Goal: Information Seeking & Learning: Learn about a topic

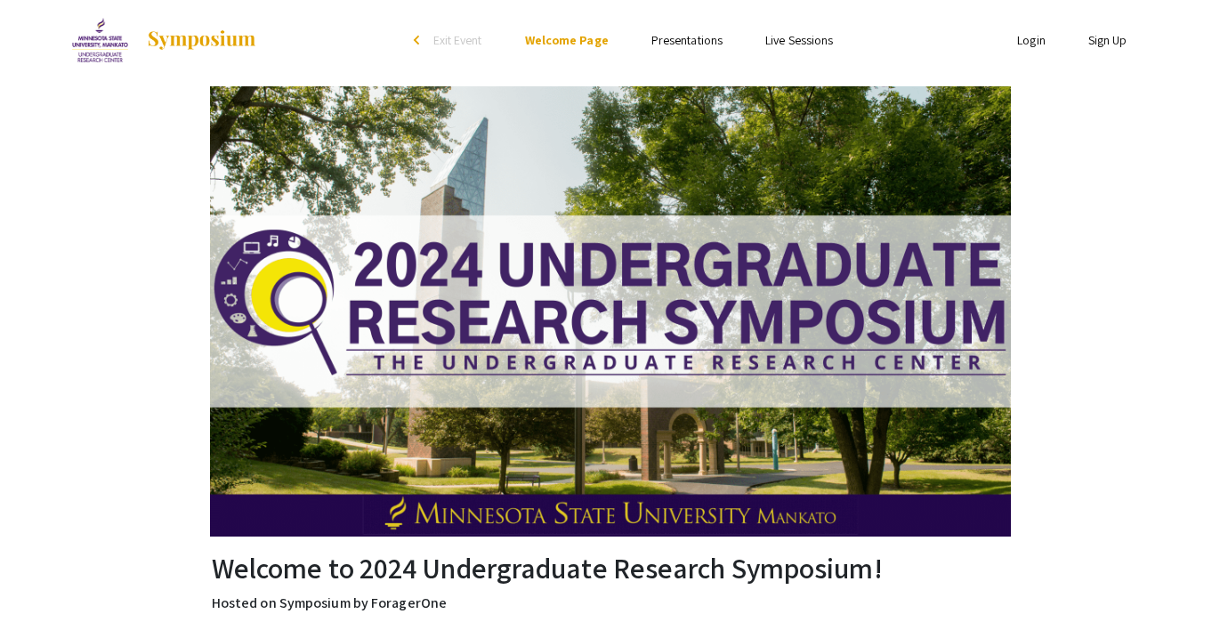
click at [692, 43] on link "Presentations" at bounding box center [686, 40] width 71 height 16
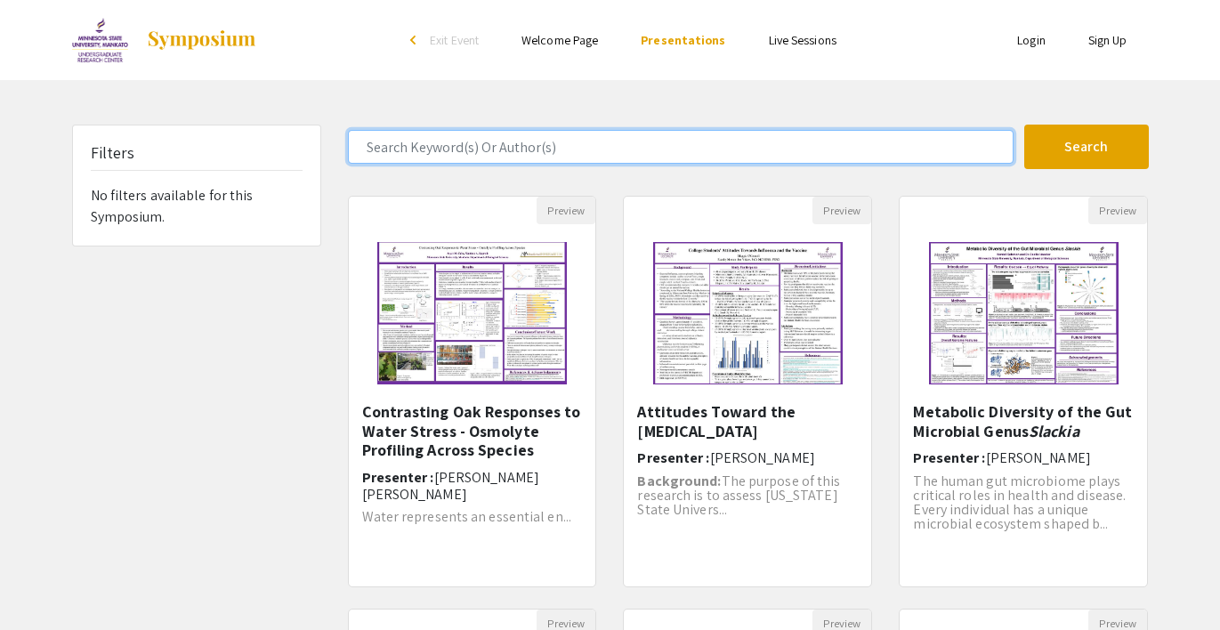
click at [473, 155] on input "Search Keyword(s) Or Author(s)" at bounding box center [681, 147] width 666 height 34
click at [1086, 147] on button "Search" at bounding box center [1086, 147] width 125 height 44
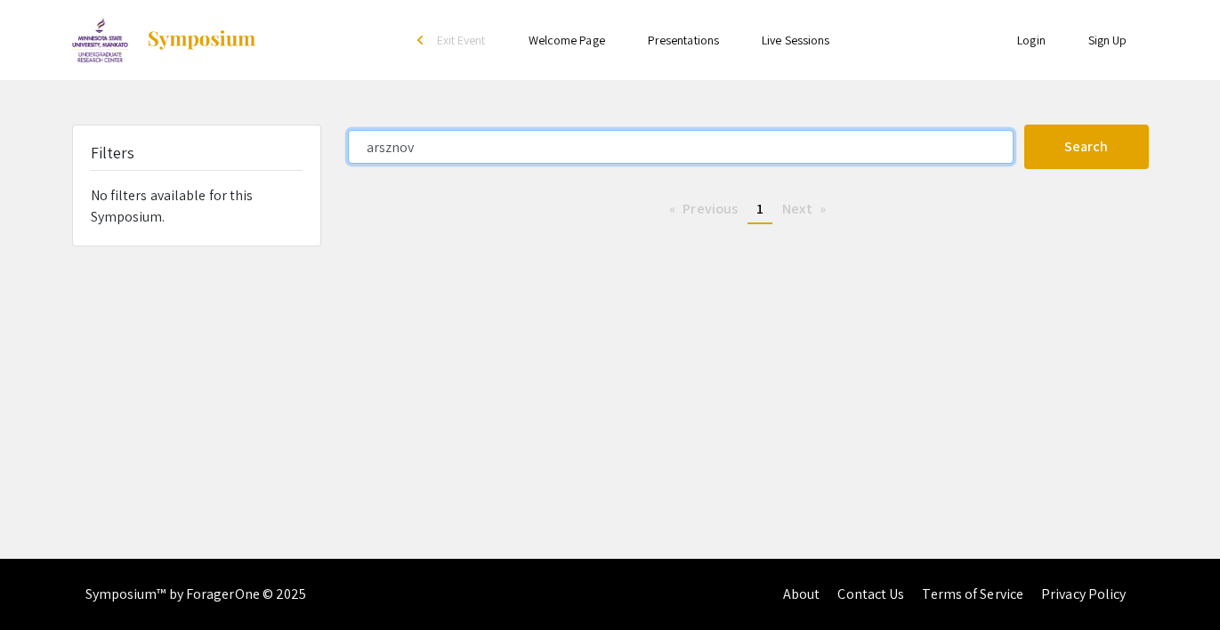
click at [1086, 147] on button "Search" at bounding box center [1086, 147] width 125 height 44
type input "a"
click at [1086, 147] on button "Search" at bounding box center [1086, 147] width 125 height 44
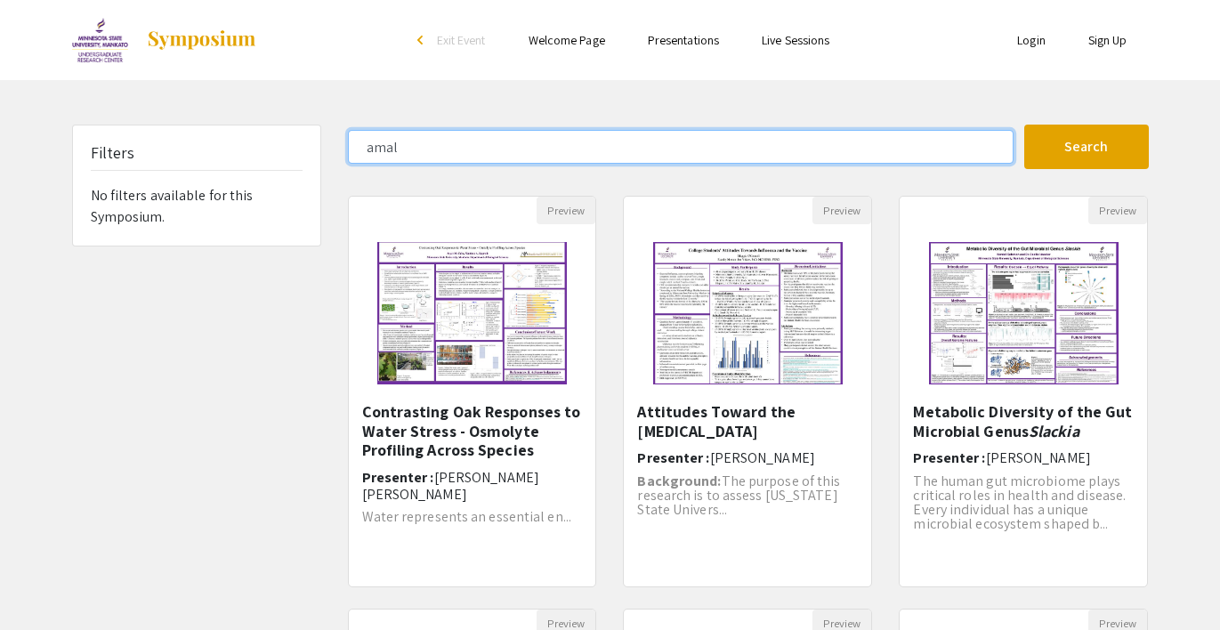
type input "amal"
click at [1086, 147] on button "Search" at bounding box center [1086, 147] width 125 height 44
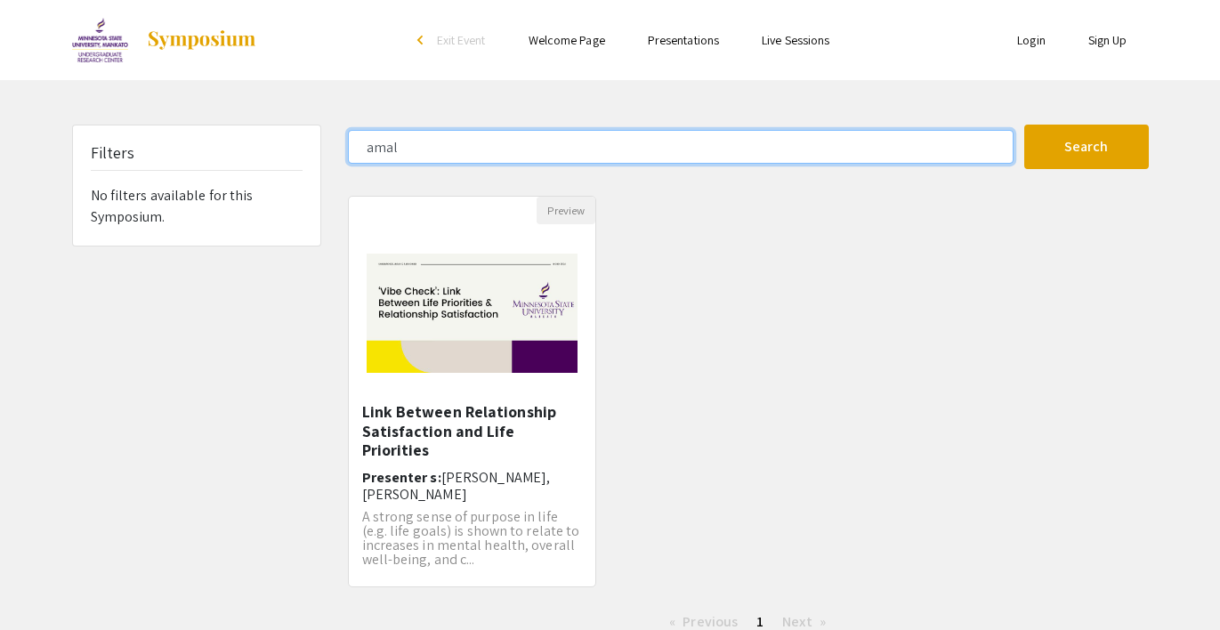
drag, startPoint x: 433, startPoint y: 151, endPoint x: 344, endPoint y: 142, distance: 88.6
click at [344, 142] on div "amal" at bounding box center [680, 147] width 690 height 34
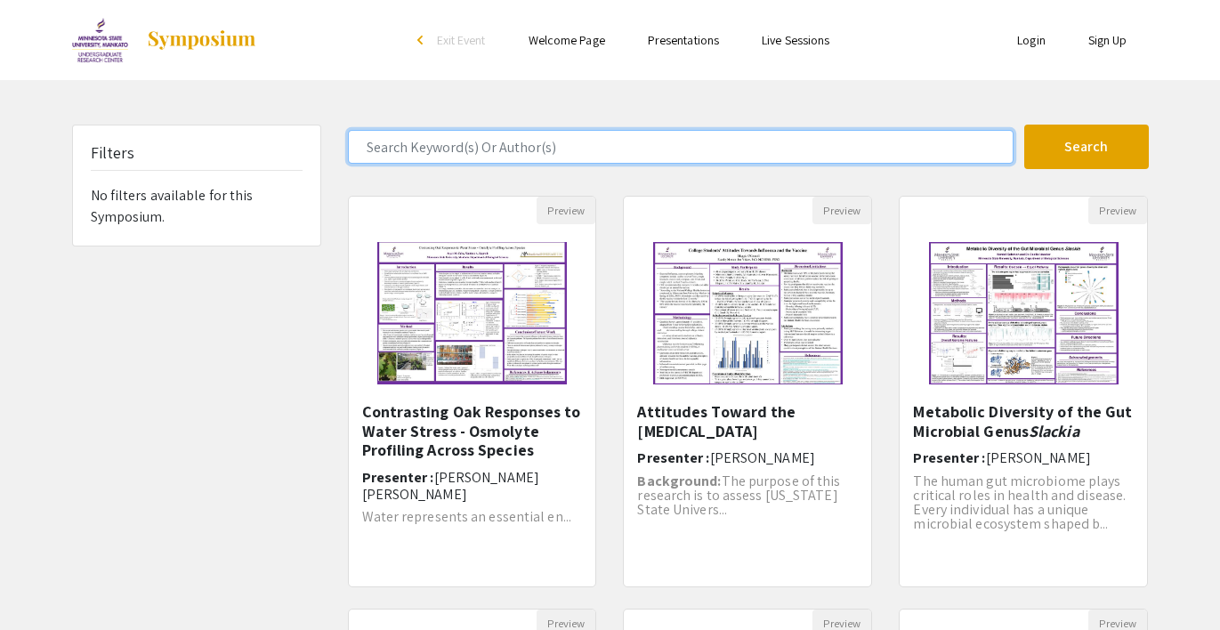
type input "arsznov"
type input "psychology"
click at [1086, 147] on button "Search" at bounding box center [1086, 147] width 125 height 44
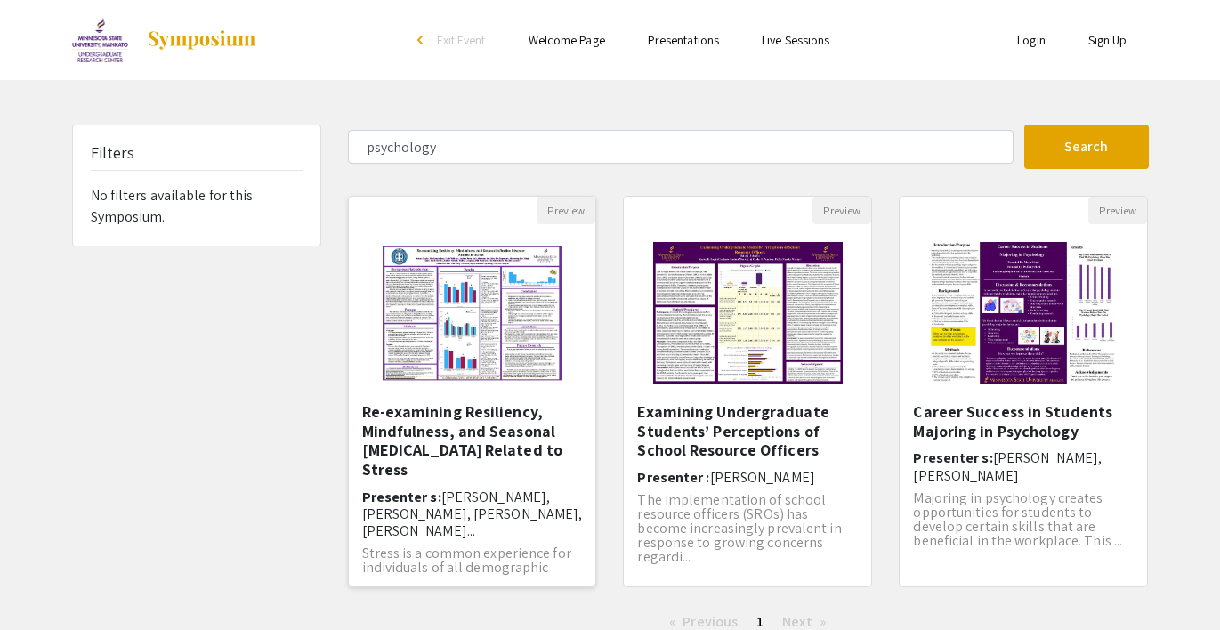
click at [450, 358] on img "Open Presentation <p>Re-examining Resiliency, Mindfulness, and Seasonal Affecti…" at bounding box center [472, 313] width 220 height 178
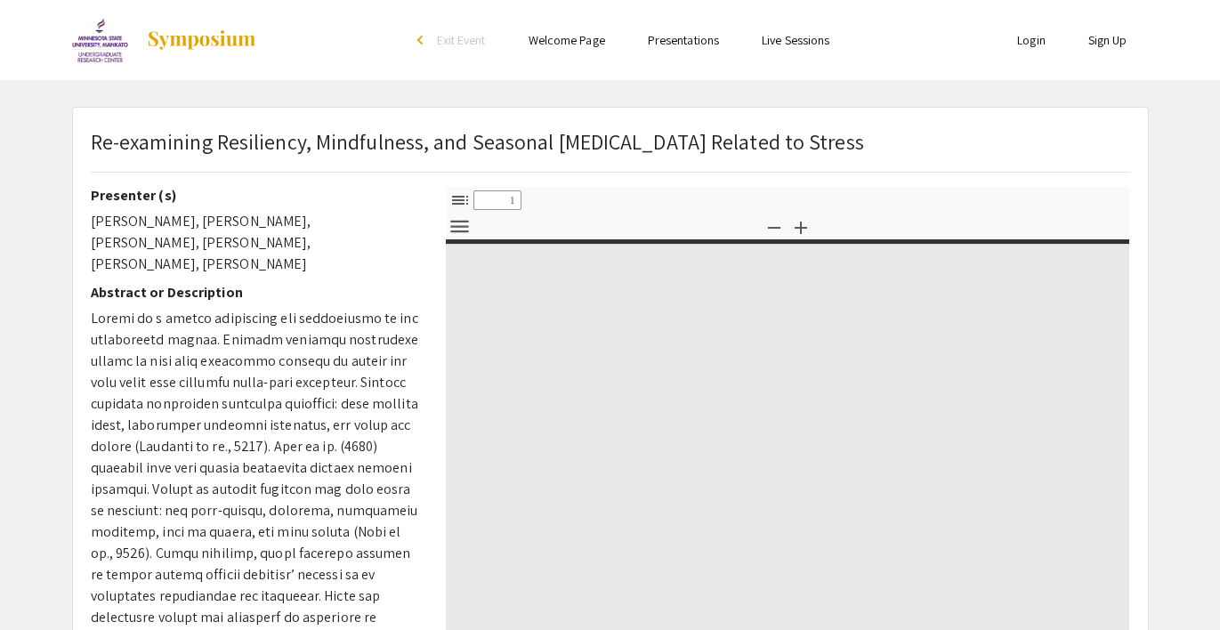
select select "custom"
type input "0"
select select "custom"
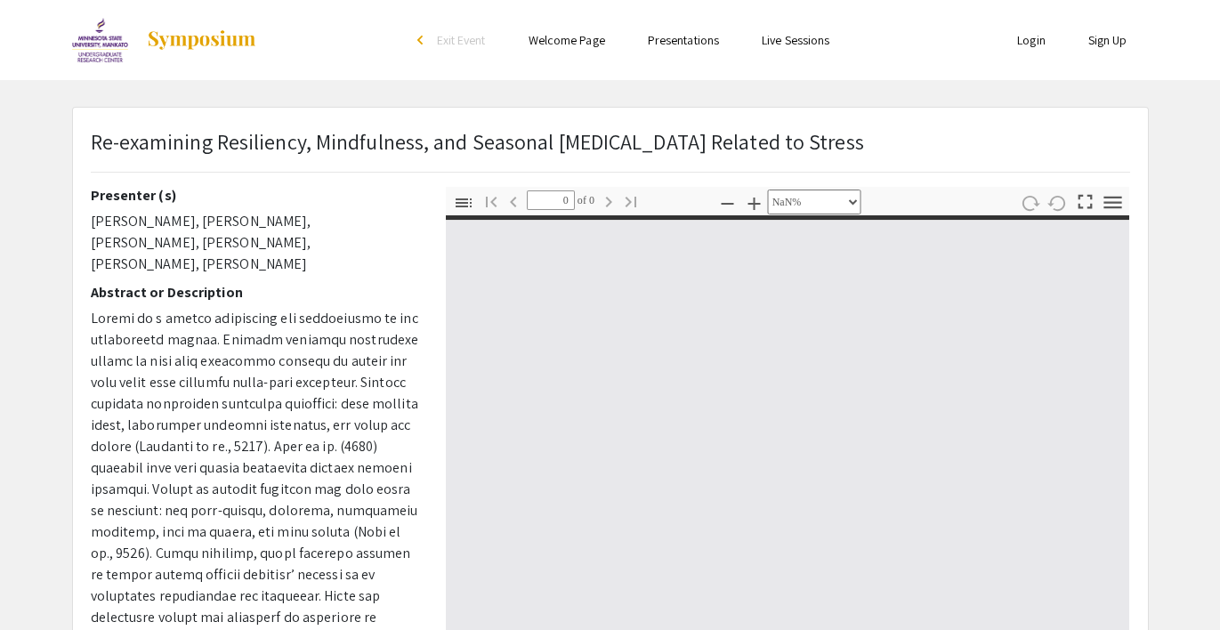
type input "1"
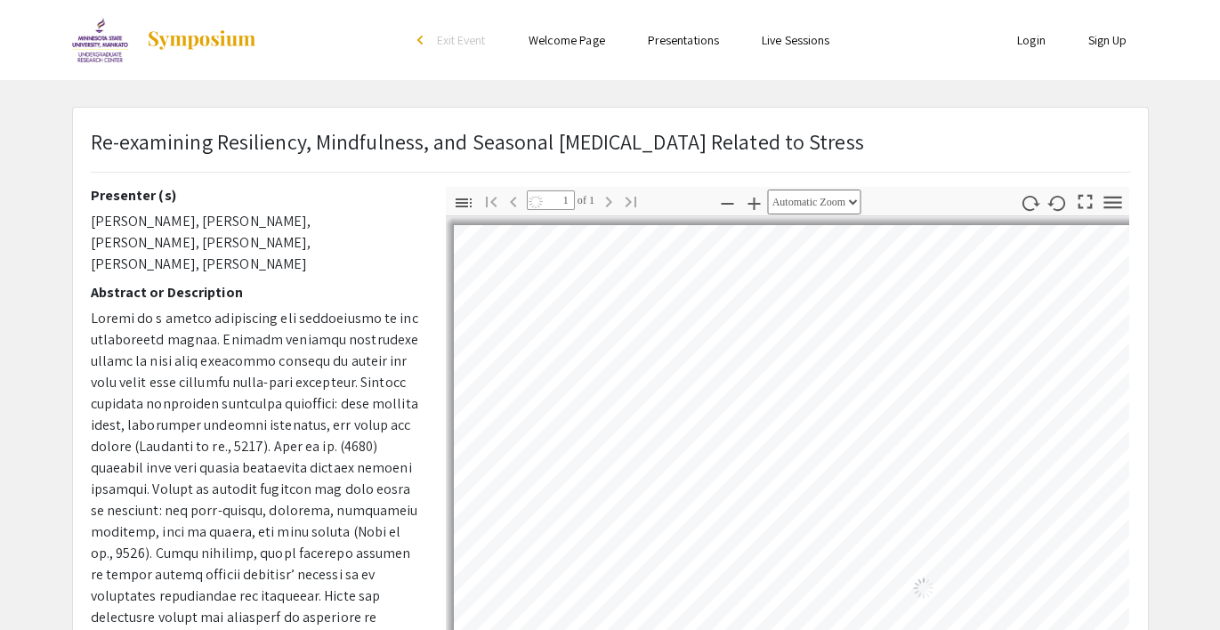
select select "auto"
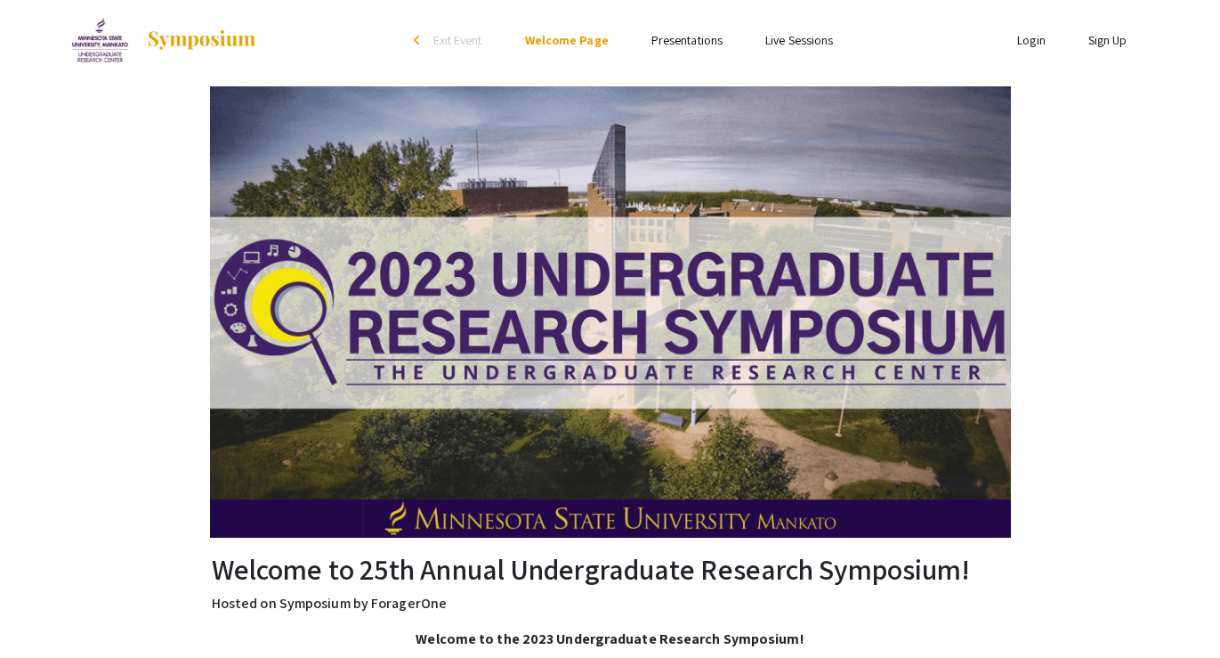
click at [667, 29] on li "Presentations" at bounding box center [687, 39] width 114 height 21
click at [664, 35] on link "Presentations" at bounding box center [686, 40] width 71 height 16
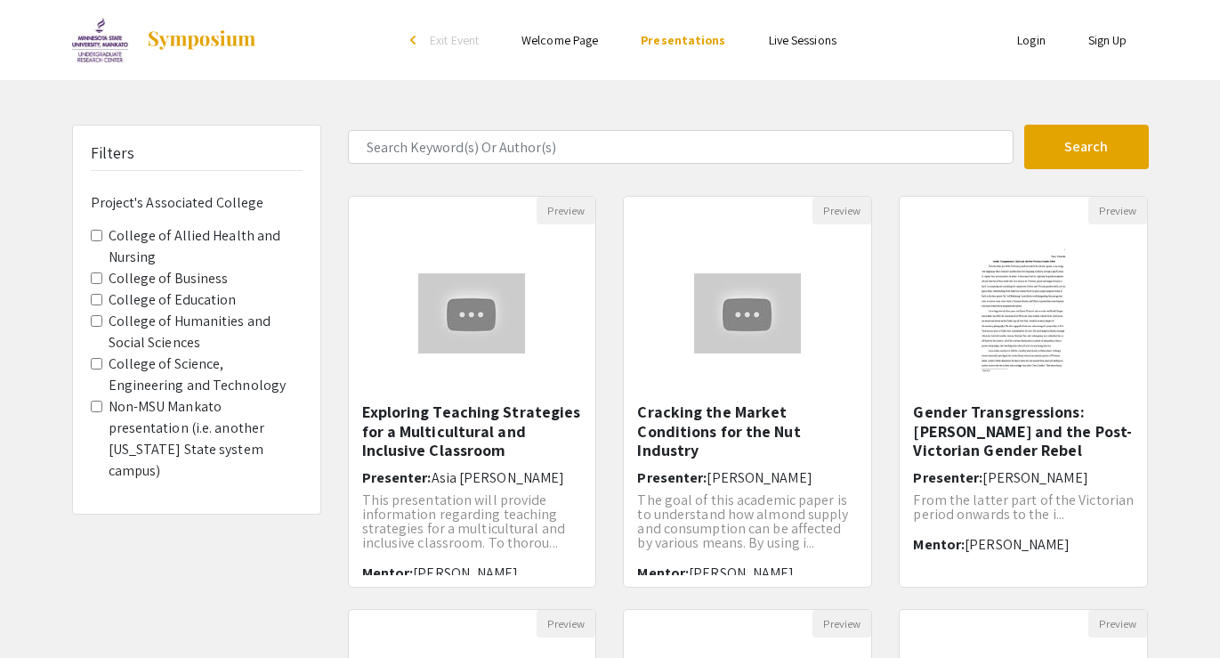
click at [92, 315] on Sciences "College of Humanities and Social Sciences" at bounding box center [97, 321] width 12 height 12
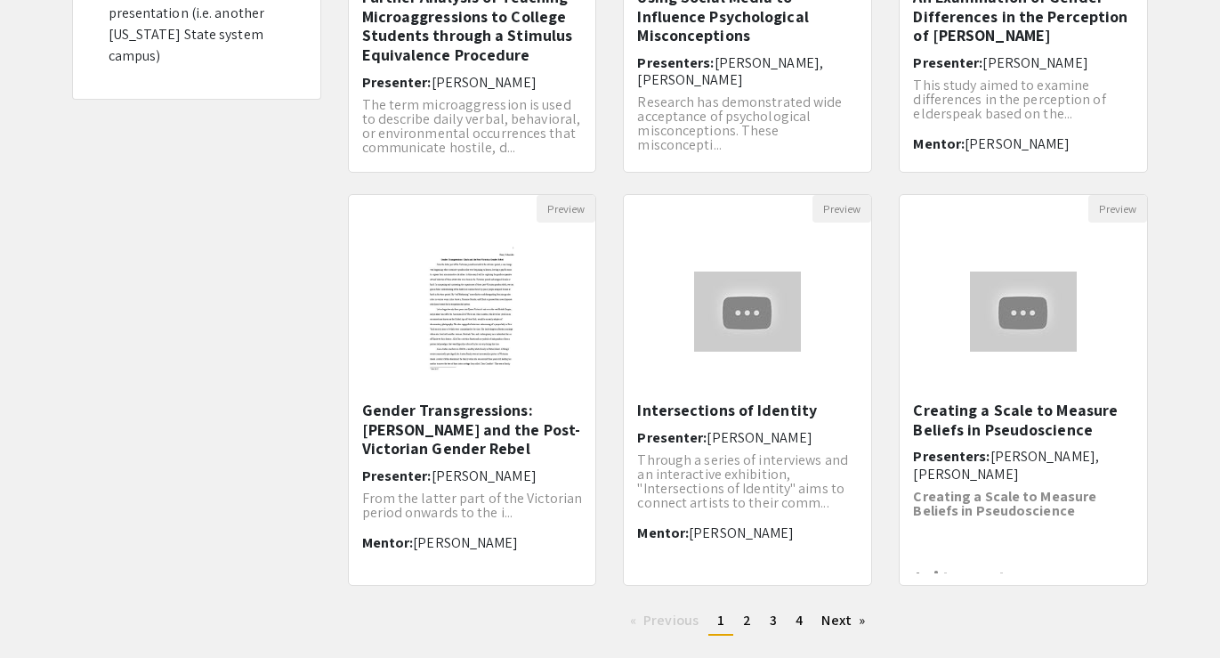
scroll to position [425, 0]
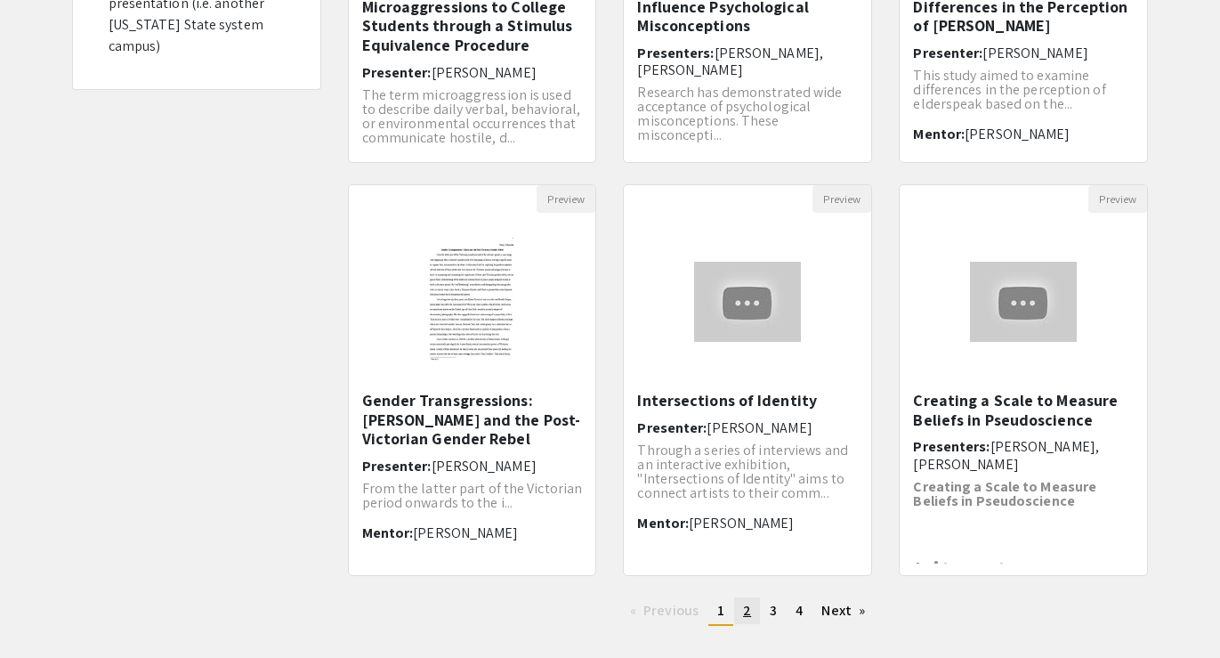
click at [751, 609] on link "page 2" at bounding box center [747, 610] width 26 height 27
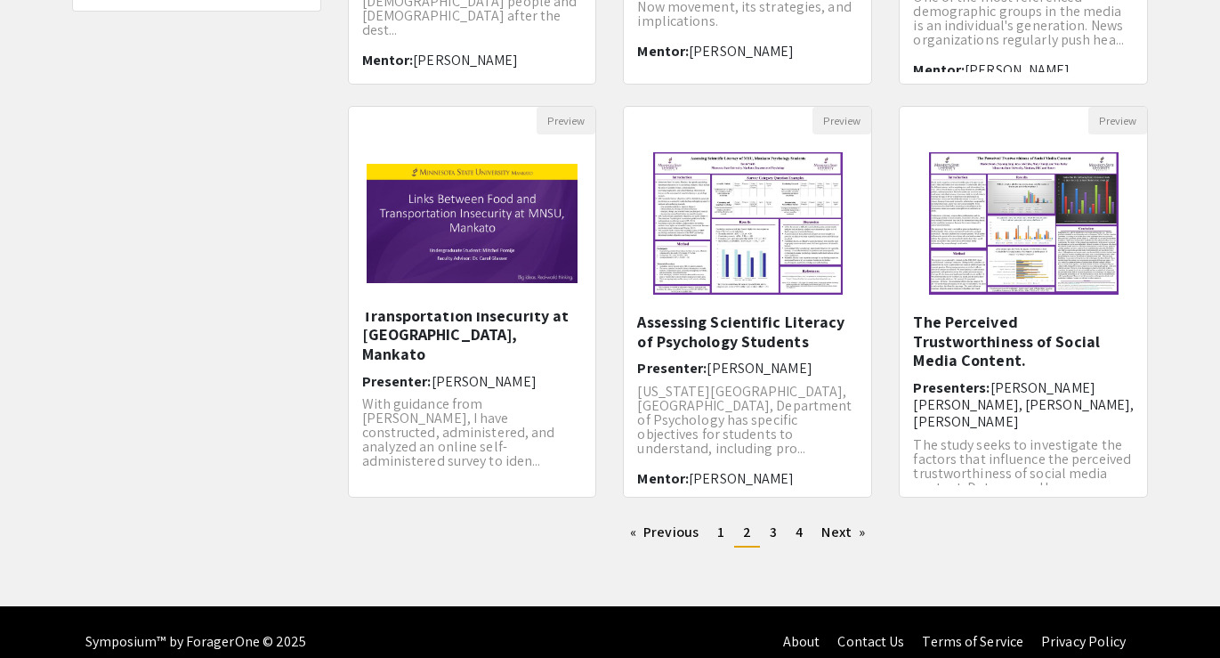
scroll to position [517, 0]
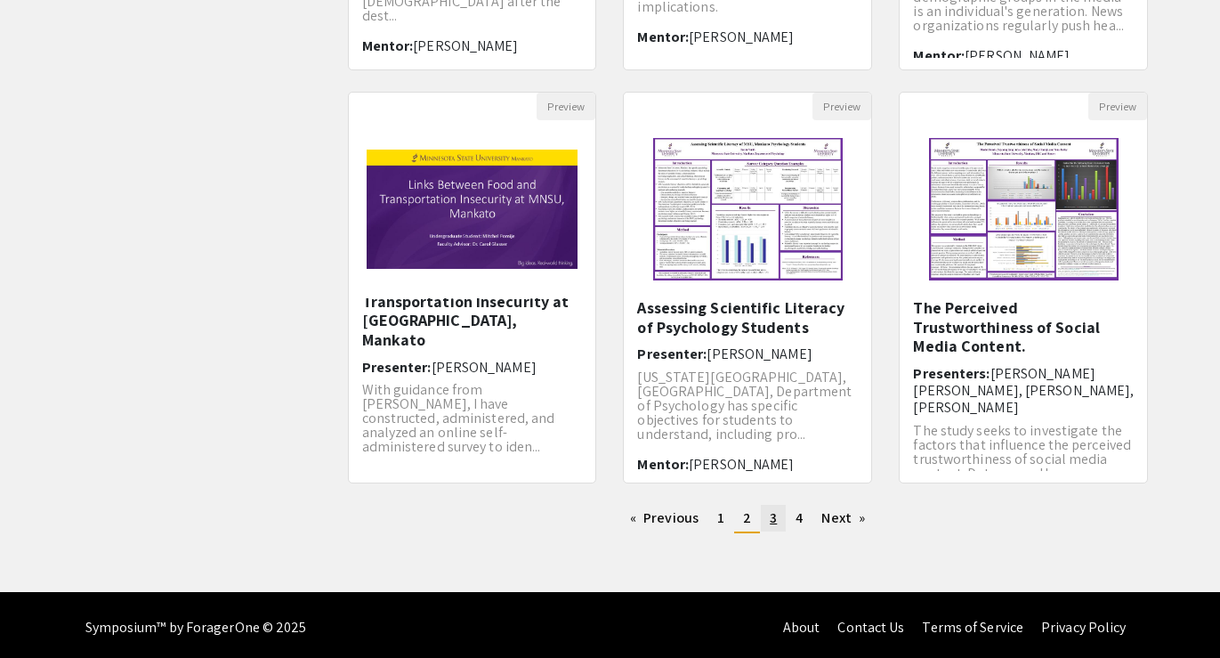
click at [774, 516] on span "3" at bounding box center [773, 517] width 7 height 19
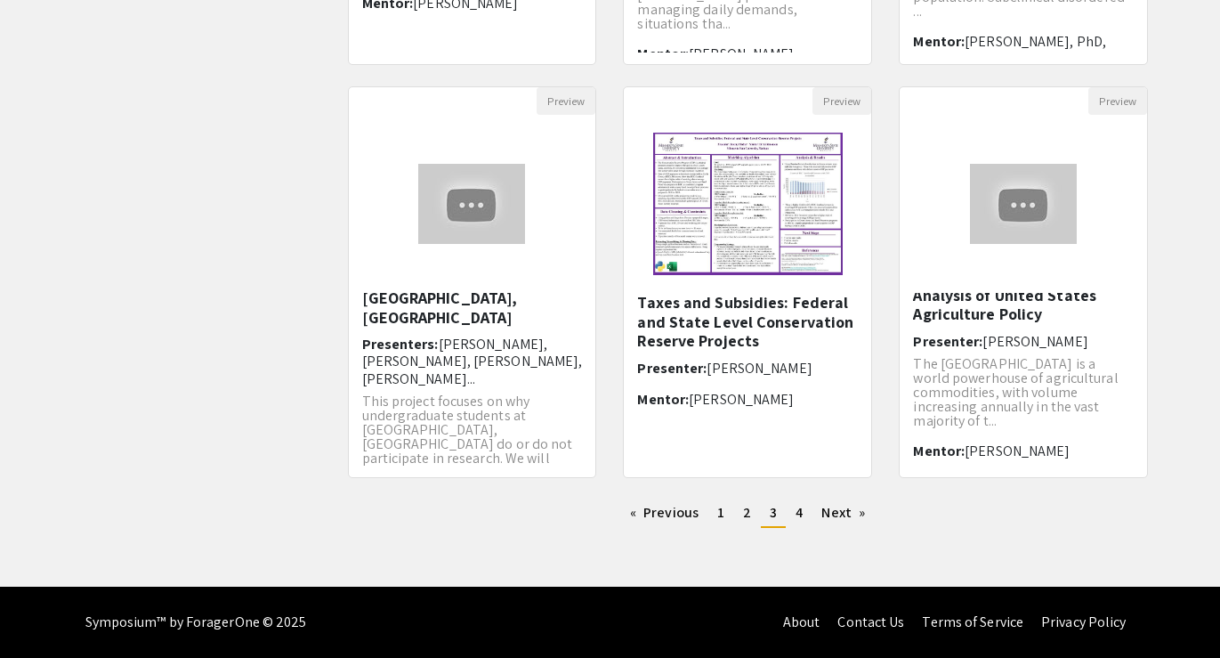
scroll to position [26, 0]
click at [796, 514] on span "4" at bounding box center [799, 512] width 7 height 19
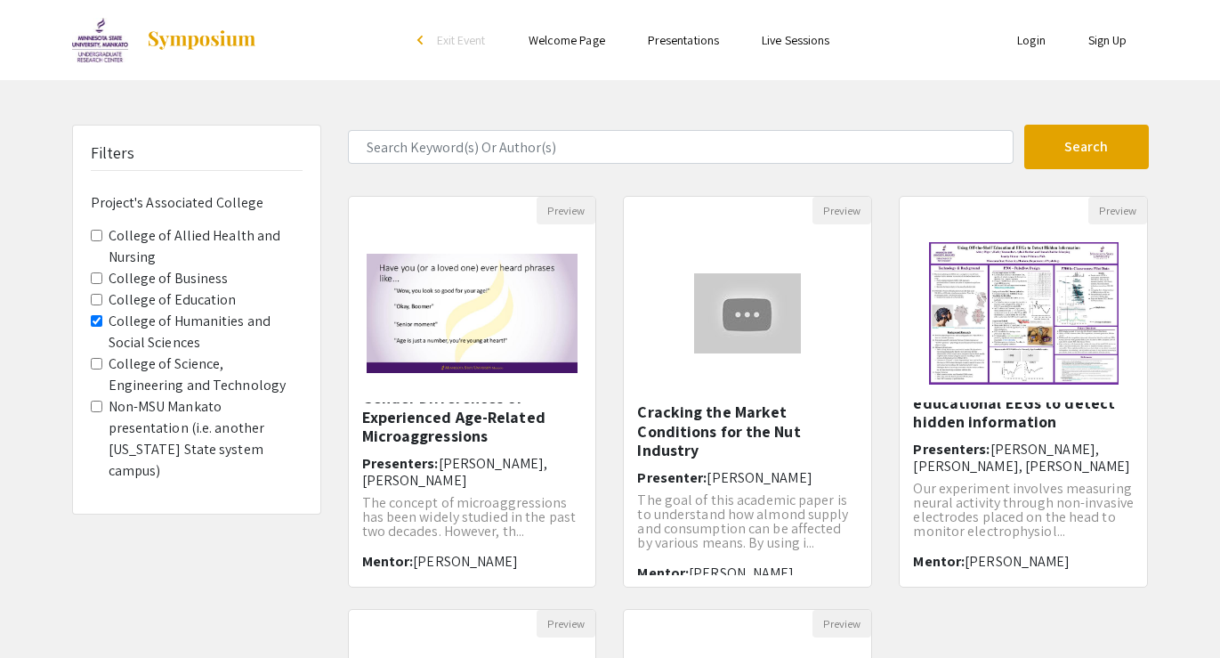
click at [96, 315] on Sciences "College of Humanities and Social Sciences" at bounding box center [97, 321] width 12 height 12
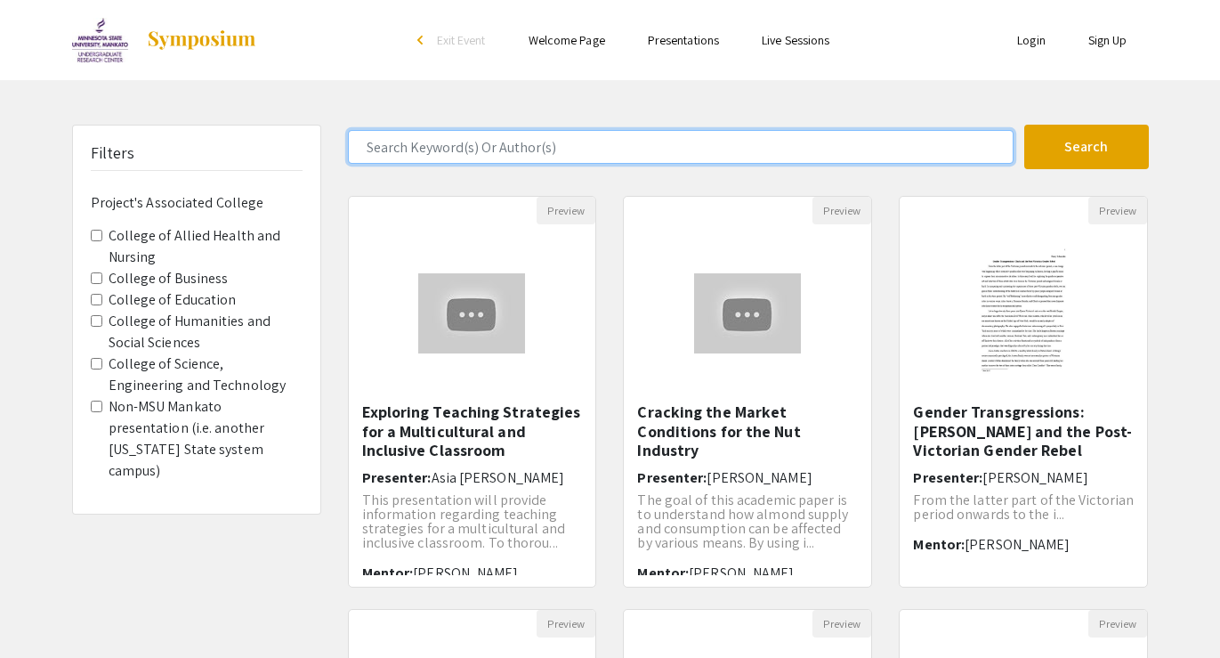
click at [449, 151] on input "Search Keyword(s) Or Author(s)" at bounding box center [681, 147] width 666 height 34
click at [1086, 147] on button "Search" at bounding box center [1086, 147] width 125 height 44
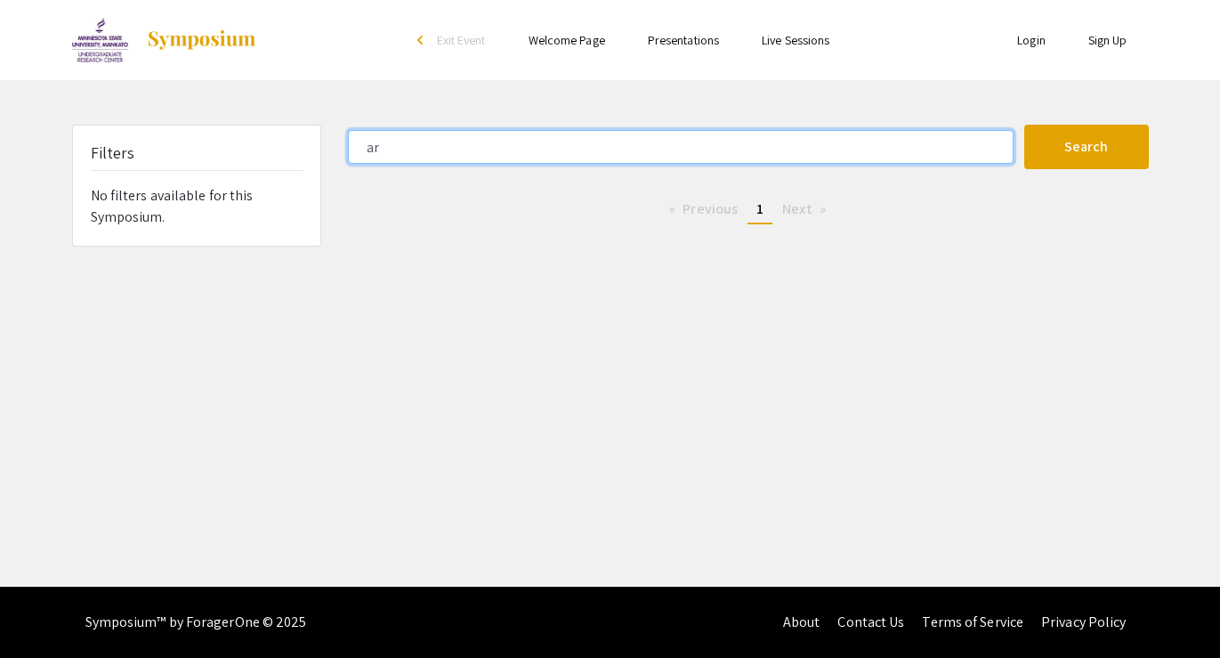
type input "a"
